Goal: Download file/media

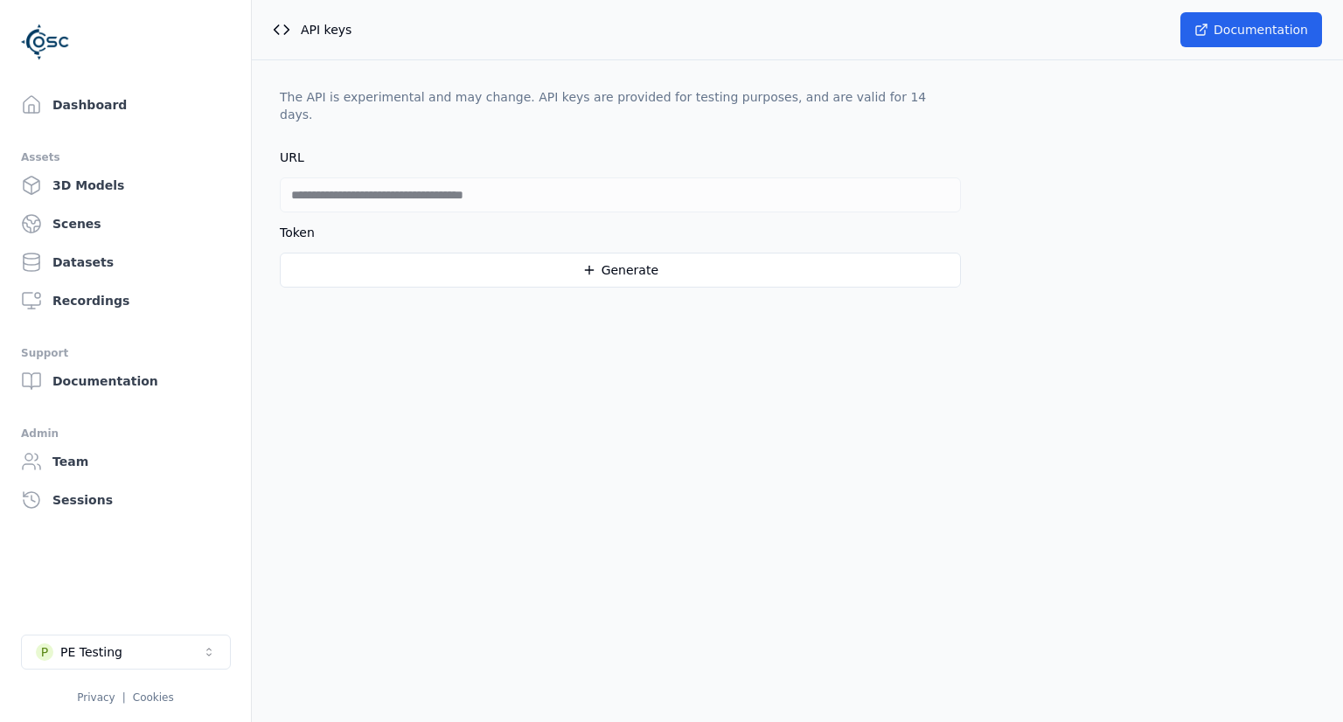
click at [547, 253] on button "Generate" at bounding box center [620, 270] width 681 height 35
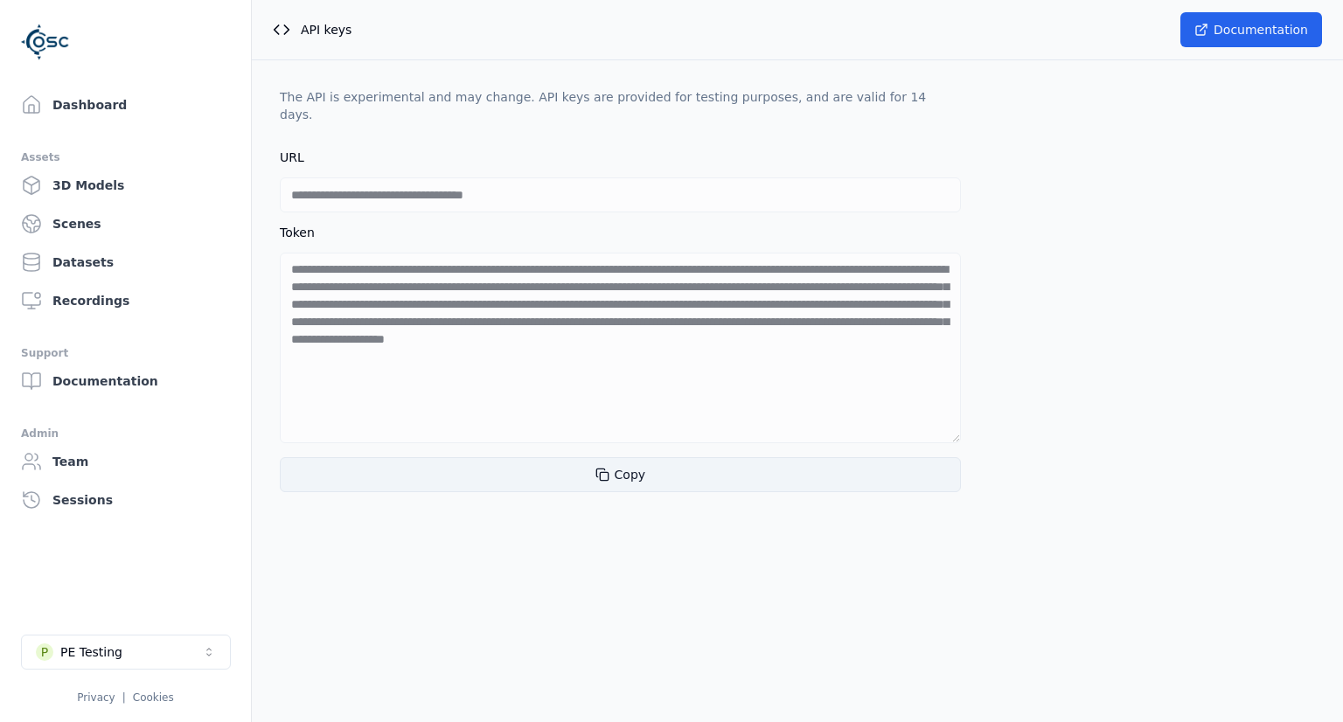
click at [643, 457] on button "Copy" at bounding box center [620, 474] width 681 height 35
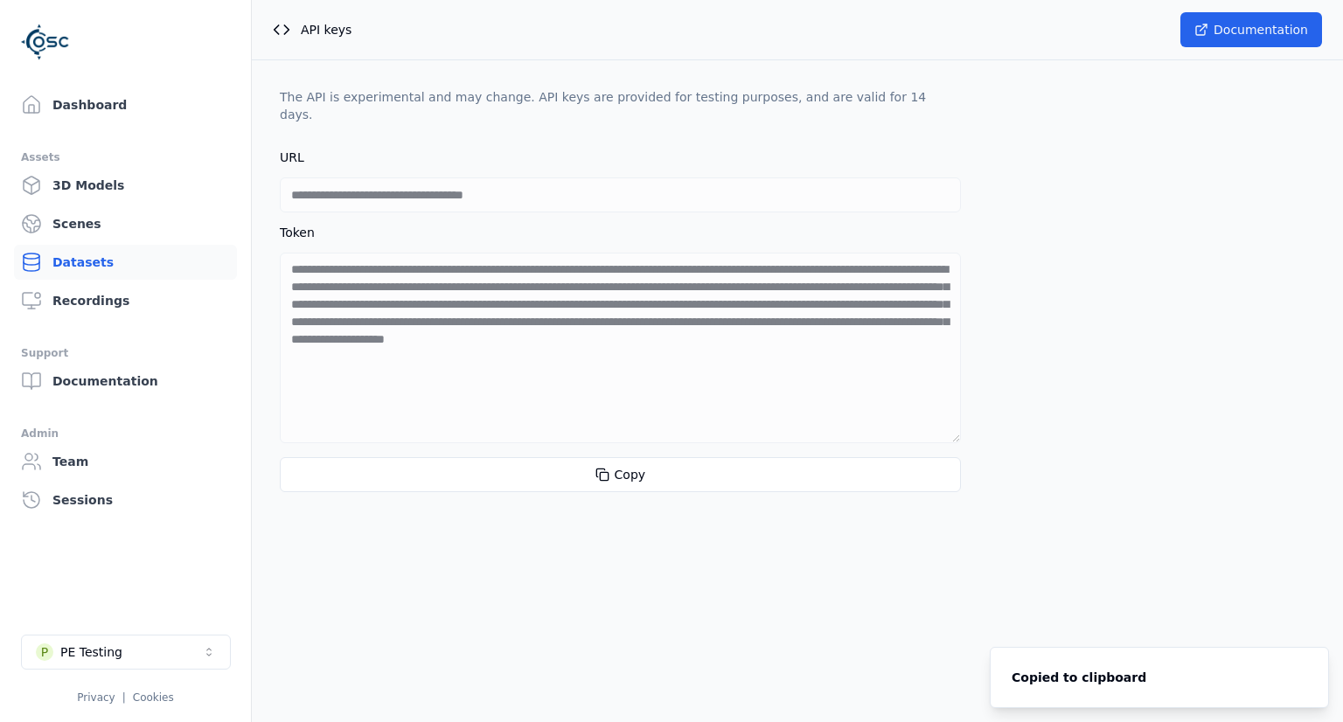
click at [122, 254] on link "Datasets" at bounding box center [125, 262] width 223 height 35
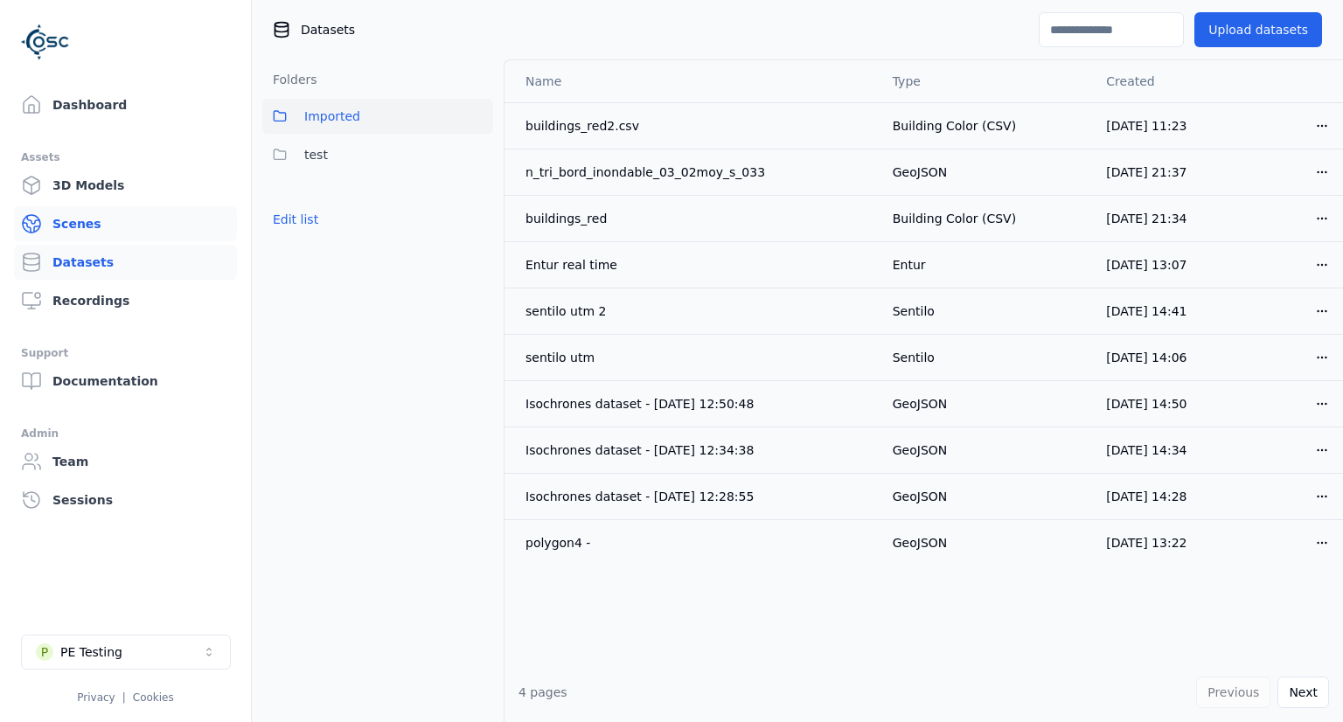
click at [143, 233] on link "Scenes" at bounding box center [125, 223] width 223 height 35
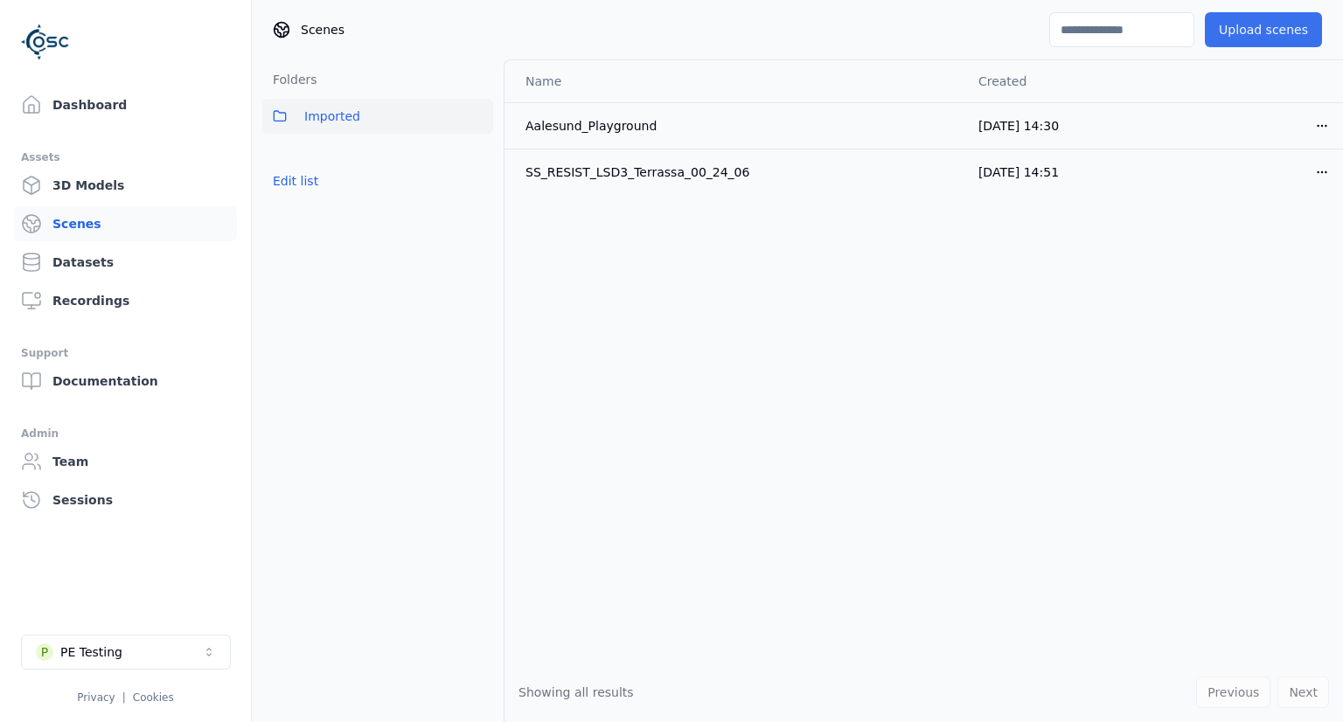
click at [1239, 38] on button "Upload scenes" at bounding box center [1263, 29] width 117 height 35
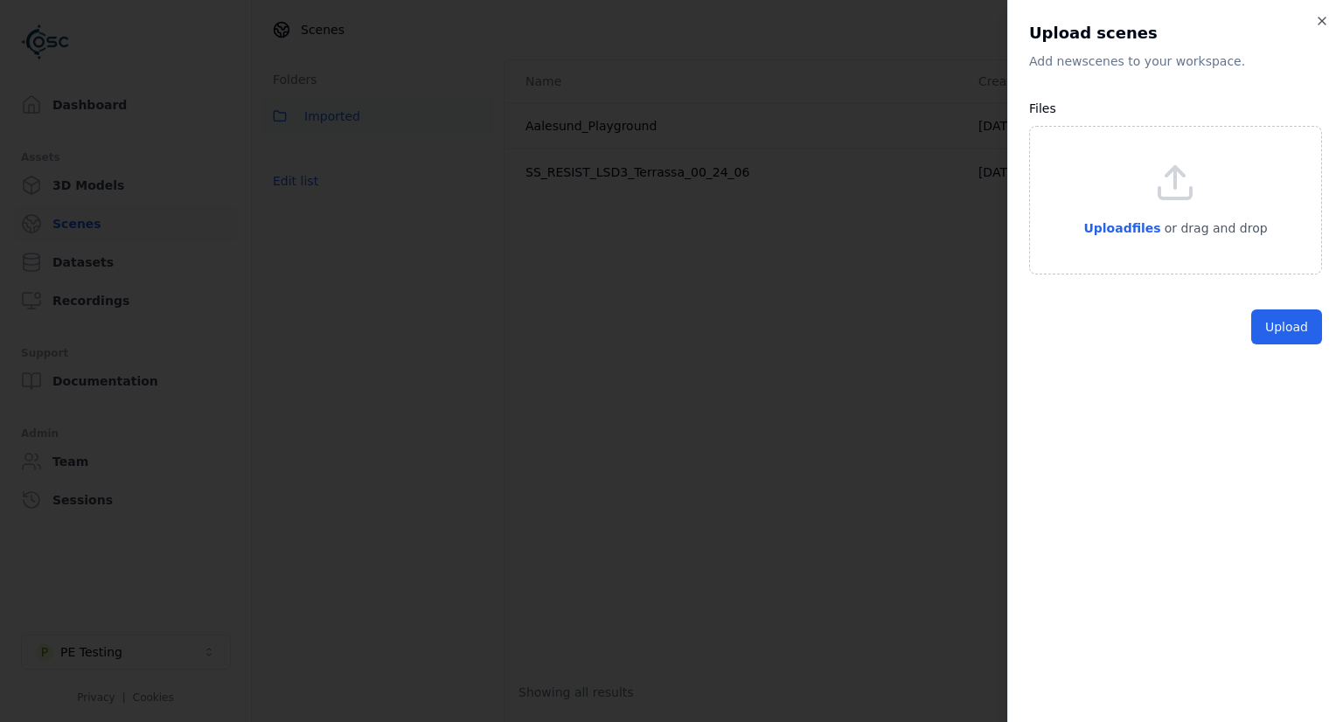
click at [1141, 212] on div "Upload files or drag and drop" at bounding box center [1175, 200] width 184 height 77
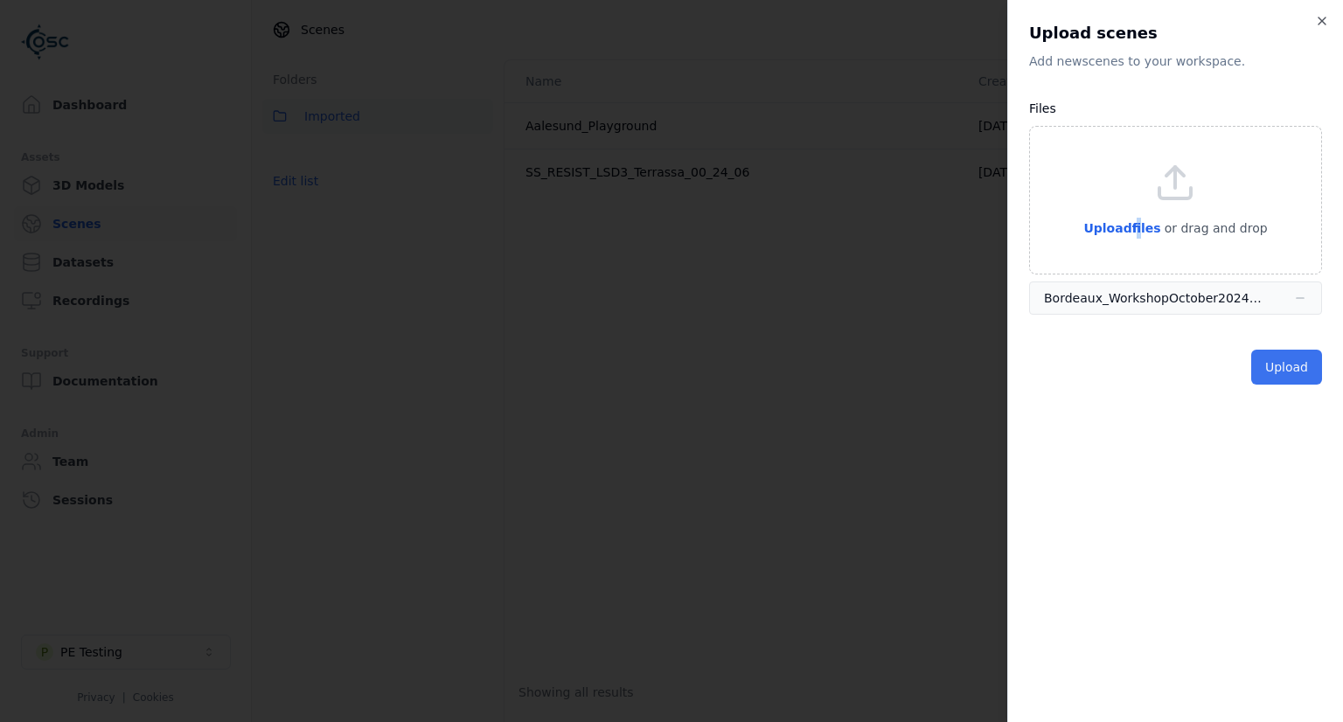
click at [1277, 371] on button "Upload" at bounding box center [1286, 367] width 71 height 35
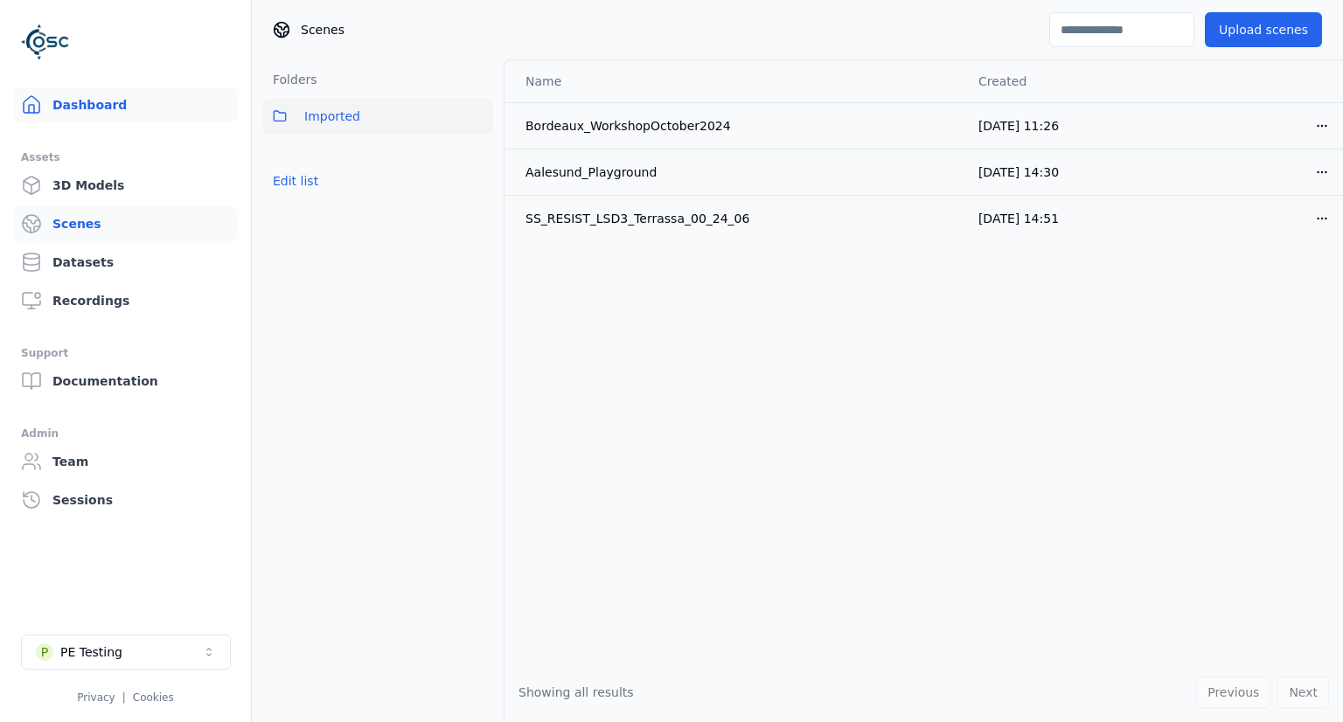
click at [132, 111] on link "Dashboard" at bounding box center [125, 104] width 223 height 35
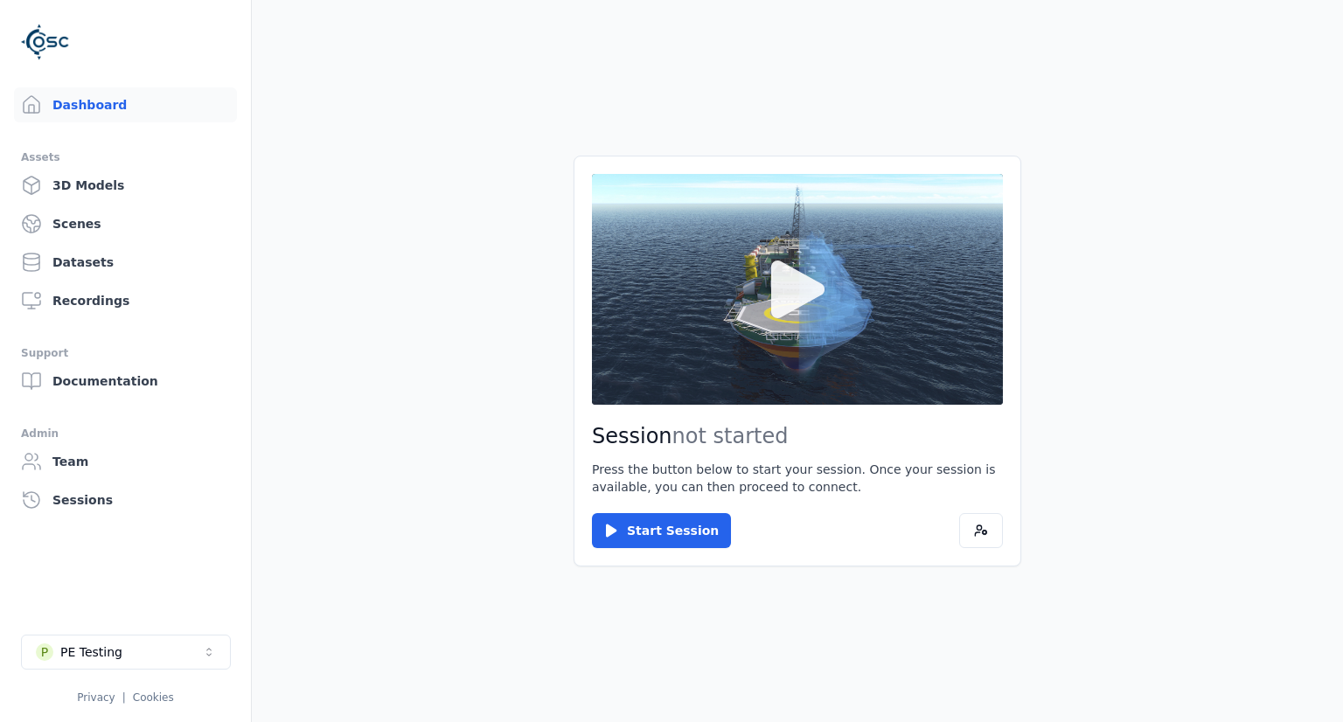
click at [682, 340] on button at bounding box center [797, 289] width 411 height 231
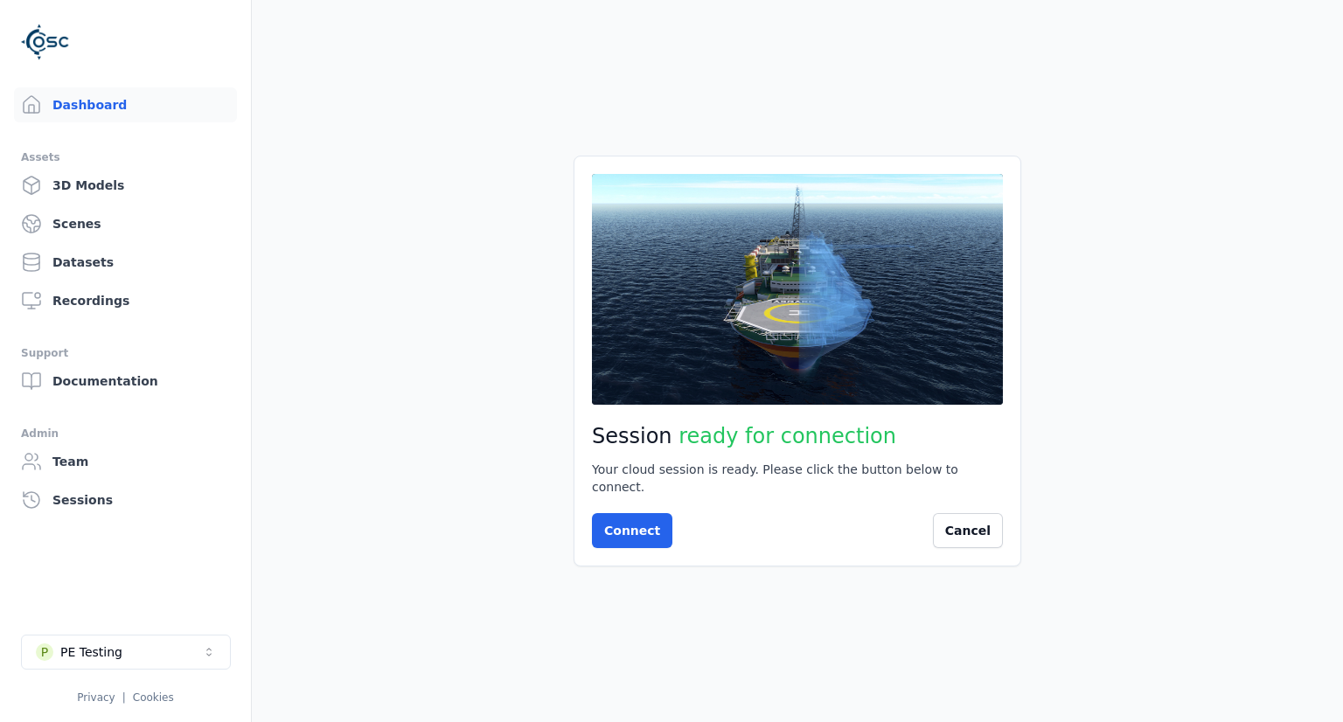
click at [837, 648] on main "Session ready for connection Your cloud session is ready. Please click the butt…" at bounding box center [797, 361] width 1091 height 722
click at [129, 228] on link "Scenes" at bounding box center [125, 223] width 223 height 35
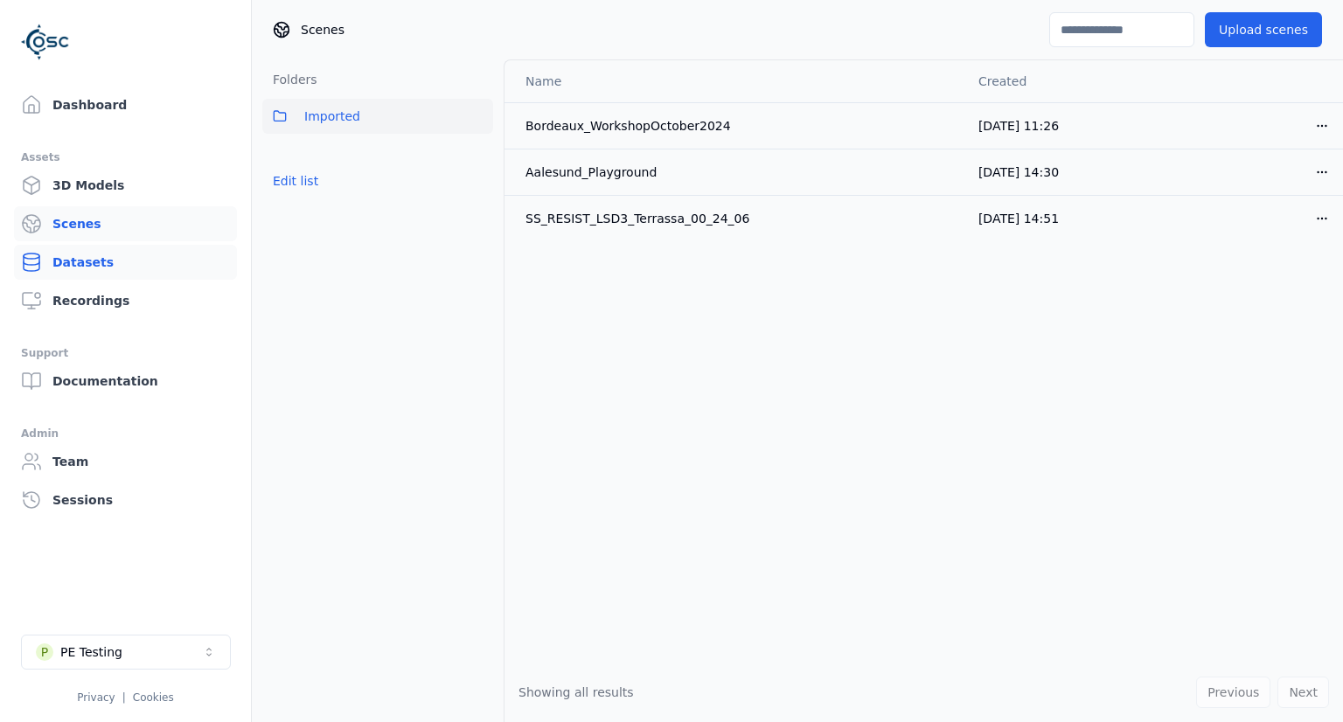
click at [110, 267] on link "Datasets" at bounding box center [125, 262] width 223 height 35
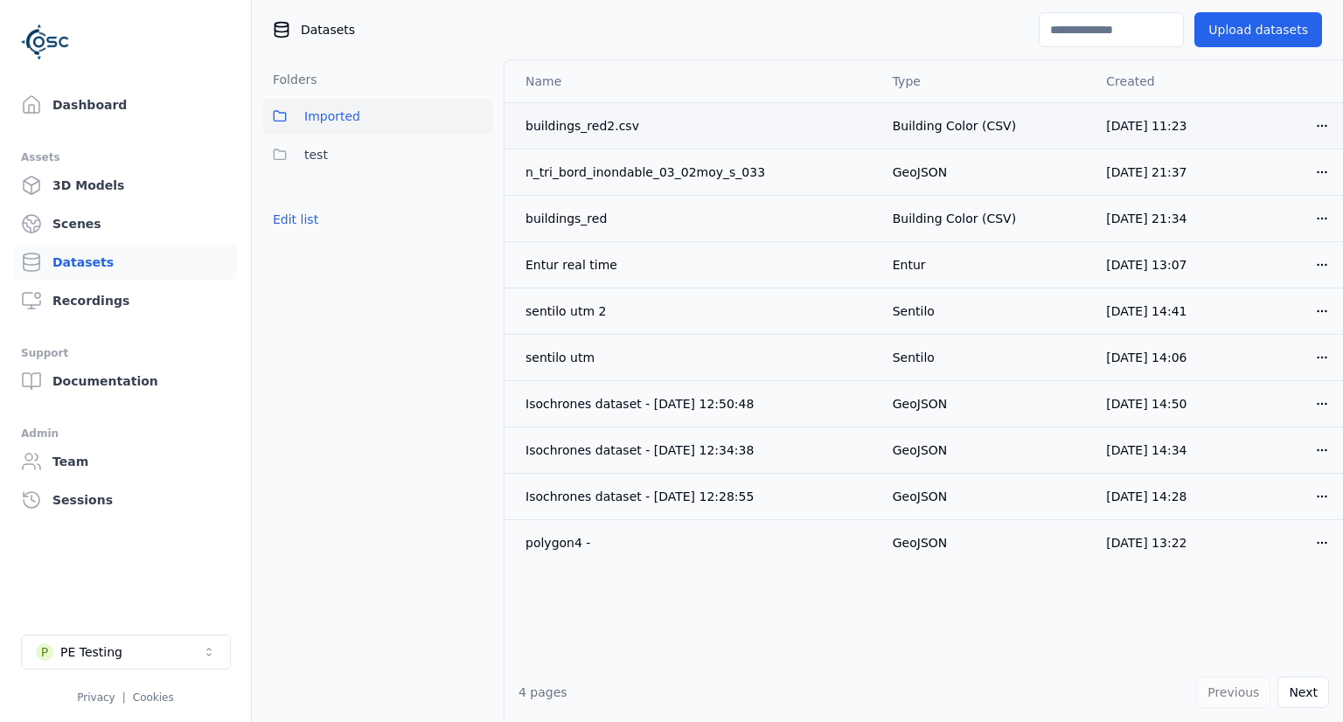
click at [1314, 129] on html "Support Dashboard Assets 3D Models Scenes Datasets Recordings Support Documenta…" at bounding box center [671, 361] width 1343 height 722
click at [1256, 246] on div "Download" at bounding box center [1270, 248] width 103 height 28
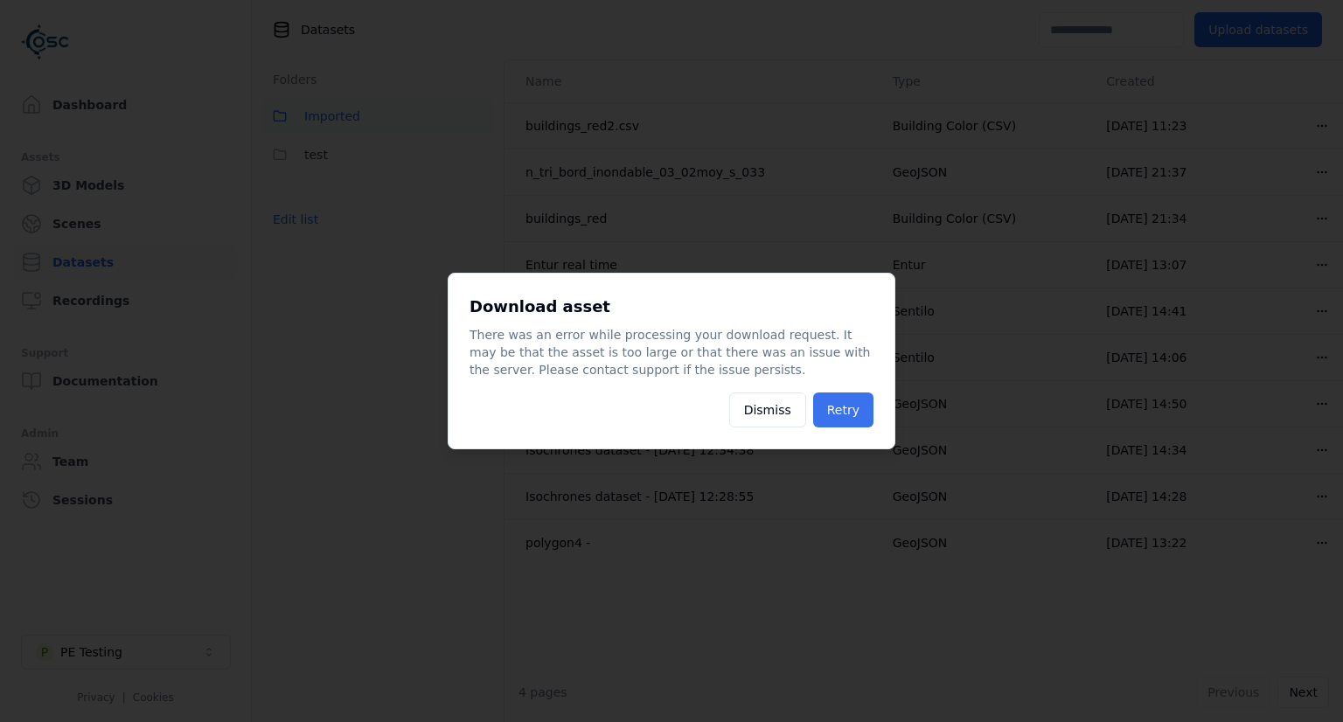
click at [853, 418] on button "Retry" at bounding box center [843, 410] width 60 height 35
click at [853, 400] on button "Retry" at bounding box center [843, 410] width 60 height 35
click at [844, 403] on button "Retry" at bounding box center [843, 410] width 60 height 35
click at [794, 406] on button "Dismiss" at bounding box center [767, 410] width 77 height 35
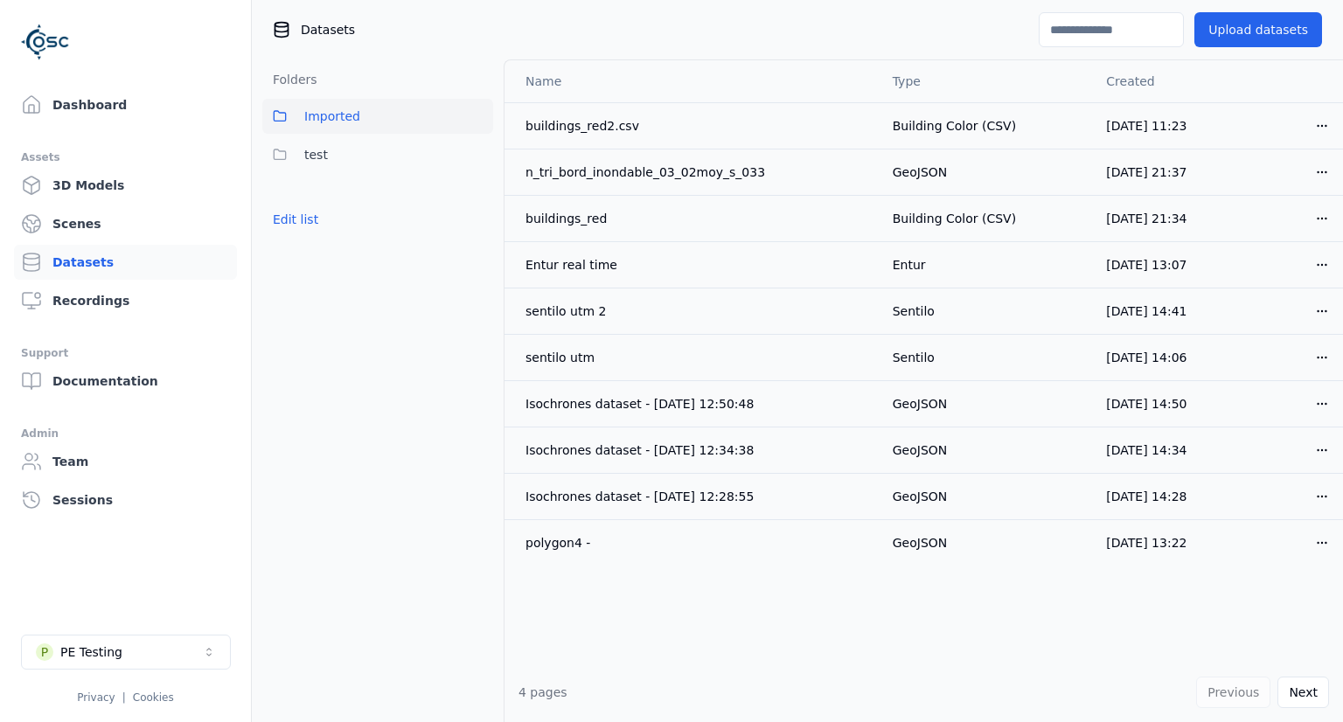
click at [1311, 114] on html "Support Dashboard Assets 3D Models Scenes Datasets Recordings Support Documenta…" at bounding box center [671, 361] width 1343 height 722
click at [1246, 247] on div "Download" at bounding box center [1270, 248] width 103 height 28
